Goal: Task Accomplishment & Management: Manage account settings

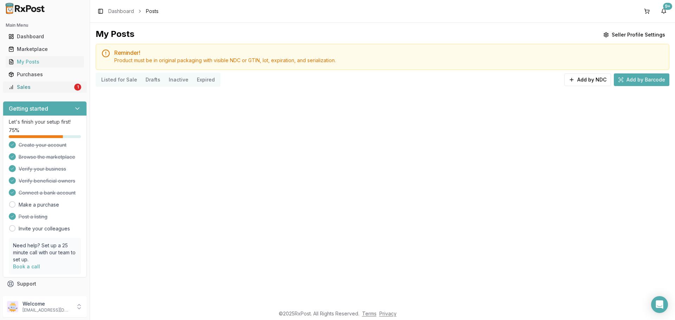
click at [26, 90] on div "Sales" at bounding box center [40, 87] width 64 height 7
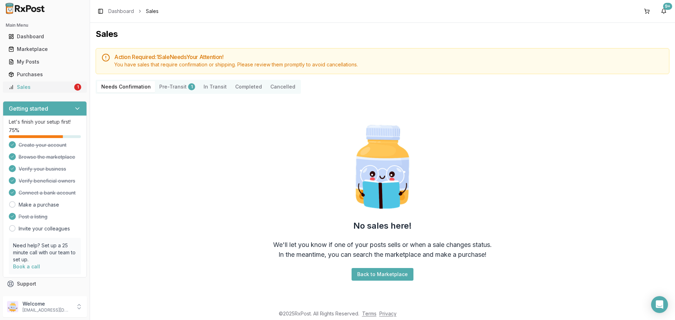
click at [28, 90] on div "Sales" at bounding box center [40, 87] width 64 height 7
click at [36, 62] on div "My Posts" at bounding box center [44, 61] width 73 height 7
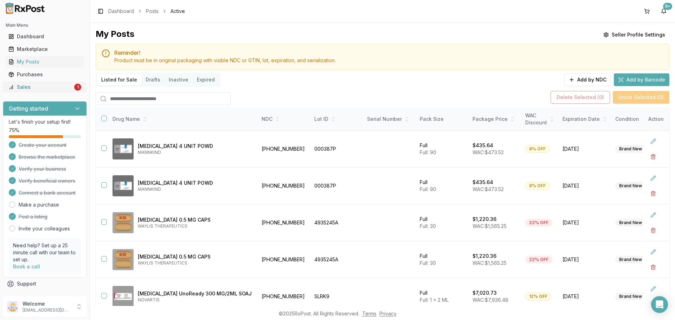
click at [42, 90] on div "Sales" at bounding box center [40, 87] width 64 height 7
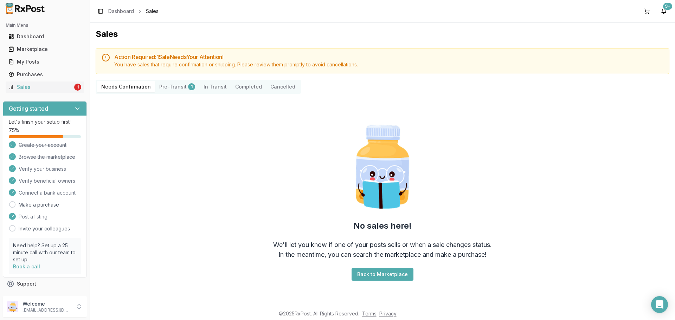
click at [164, 89] on button "Pre-Transit 1" at bounding box center [177, 86] width 44 height 11
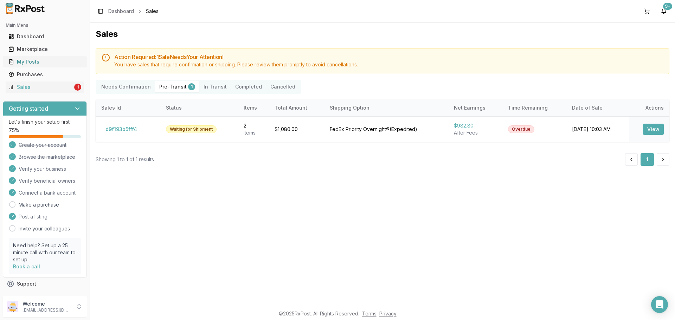
click at [28, 64] on div "My Posts" at bounding box center [44, 61] width 73 height 7
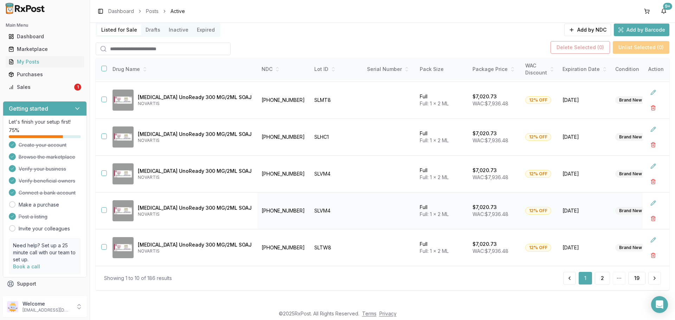
scroll to position [51, 0]
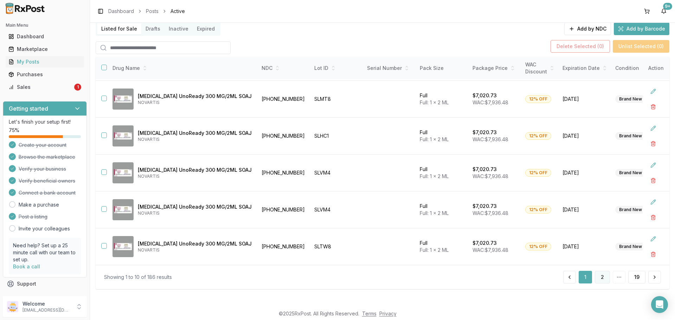
click at [601, 278] on button "2" at bounding box center [602, 277] width 15 height 13
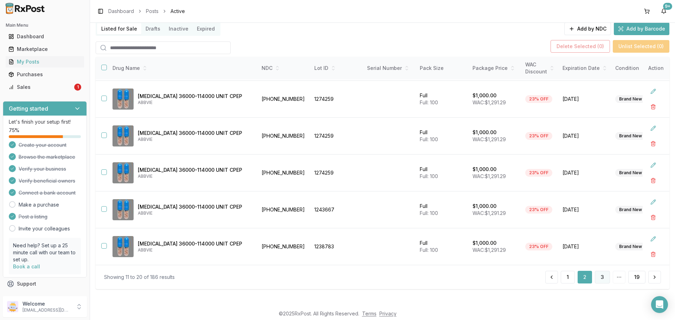
click at [603, 277] on button "3" at bounding box center [602, 277] width 15 height 13
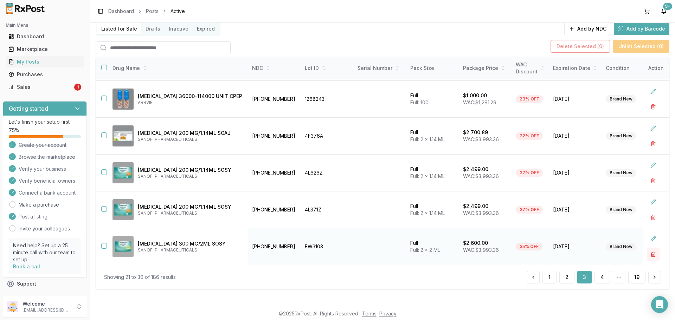
click at [647, 252] on button "button" at bounding box center [653, 254] width 13 height 13
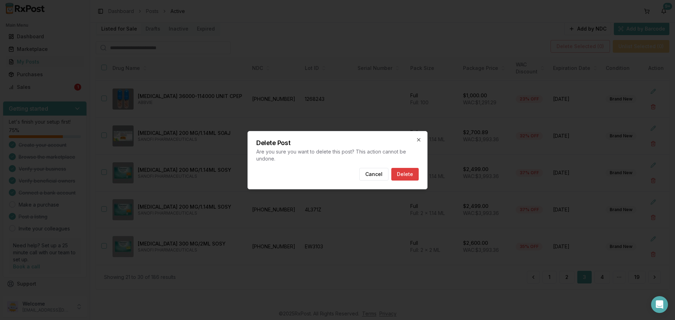
click at [401, 172] on button "Delete" at bounding box center [404, 174] width 27 height 13
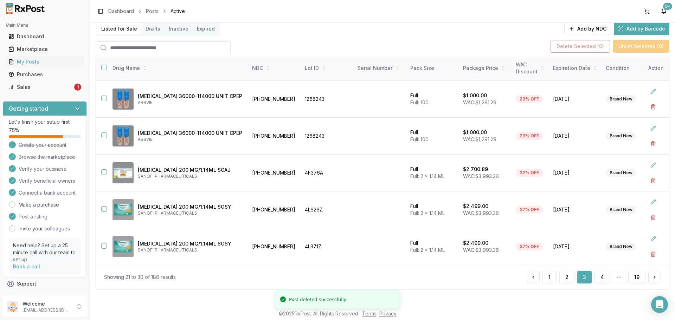
scroll to position [149, 0]
click at [604, 280] on button "4" at bounding box center [601, 277] width 15 height 13
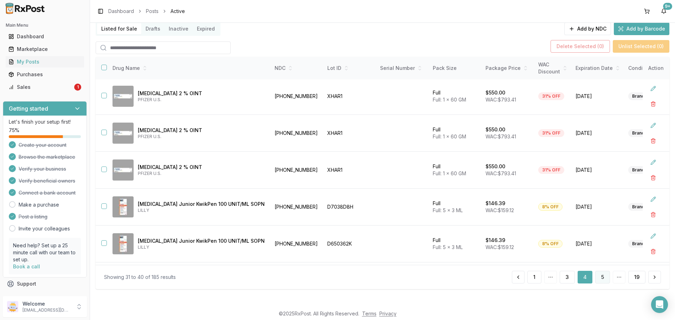
click at [598, 278] on button "5" at bounding box center [602, 277] width 15 height 13
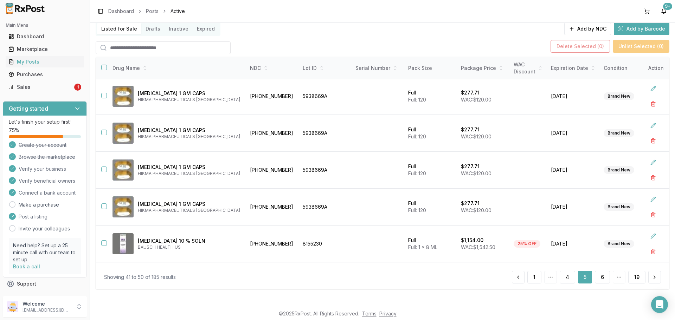
click at [598, 278] on button "6" at bounding box center [602, 277] width 15 height 13
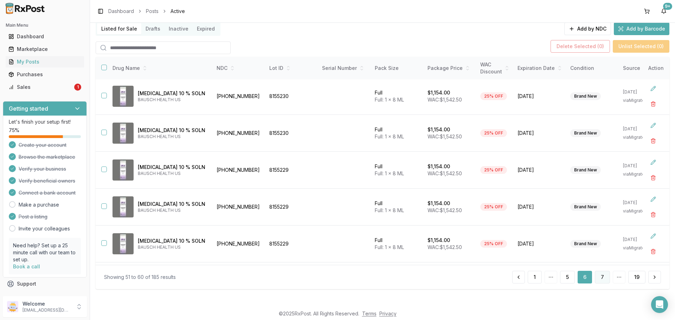
click at [596, 278] on button "7" at bounding box center [602, 277] width 15 height 13
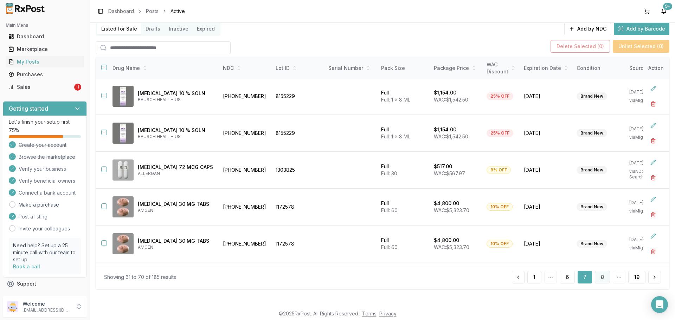
click at [595, 278] on button "8" at bounding box center [602, 277] width 15 height 13
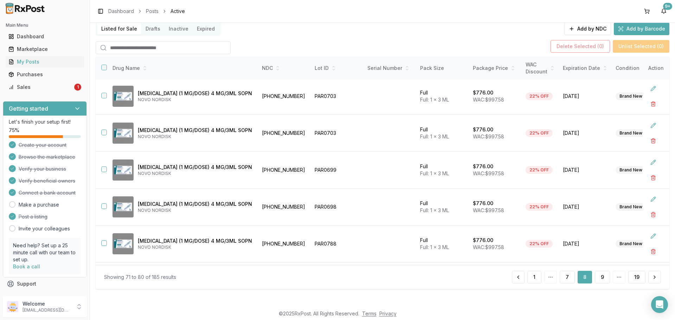
click at [595, 278] on button "9" at bounding box center [602, 277] width 15 height 13
click at [595, 278] on button "10" at bounding box center [601, 277] width 17 height 13
click at [595, 278] on button "11" at bounding box center [602, 277] width 16 height 13
click at [595, 278] on button "12" at bounding box center [601, 277] width 17 height 13
click at [593, 277] on button "13" at bounding box center [601, 277] width 17 height 13
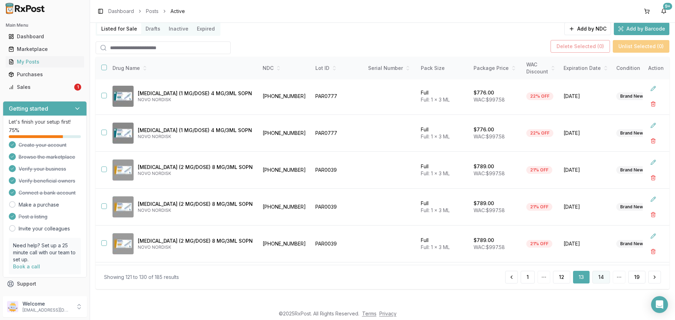
click at [597, 279] on button "14" at bounding box center [601, 277] width 18 height 13
click at [601, 278] on button "15" at bounding box center [601, 277] width 17 height 13
click at [600, 277] on button "16" at bounding box center [601, 277] width 17 height 13
